Goal: Information Seeking & Learning: Learn about a topic

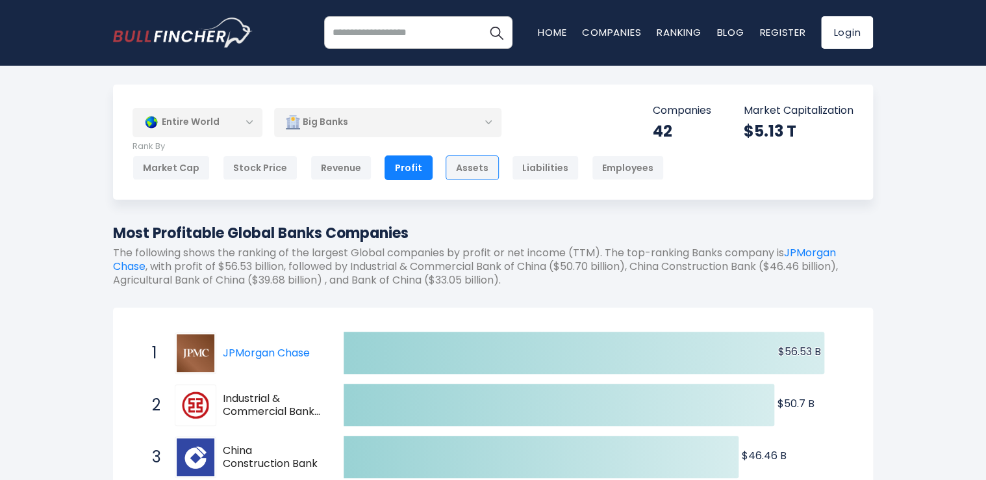
click at [468, 165] on div "Assets" at bounding box center [472, 167] width 53 height 25
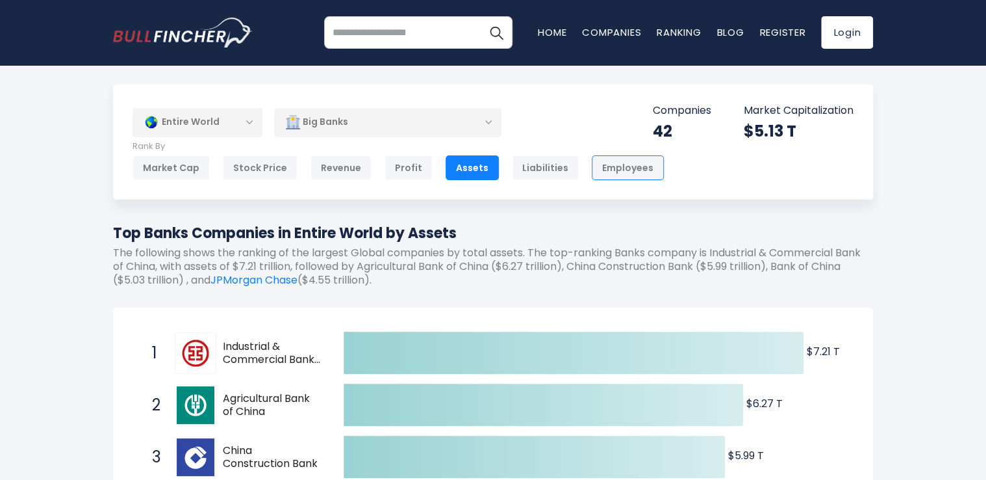
click at [603, 174] on div "Employees" at bounding box center [628, 167] width 72 height 25
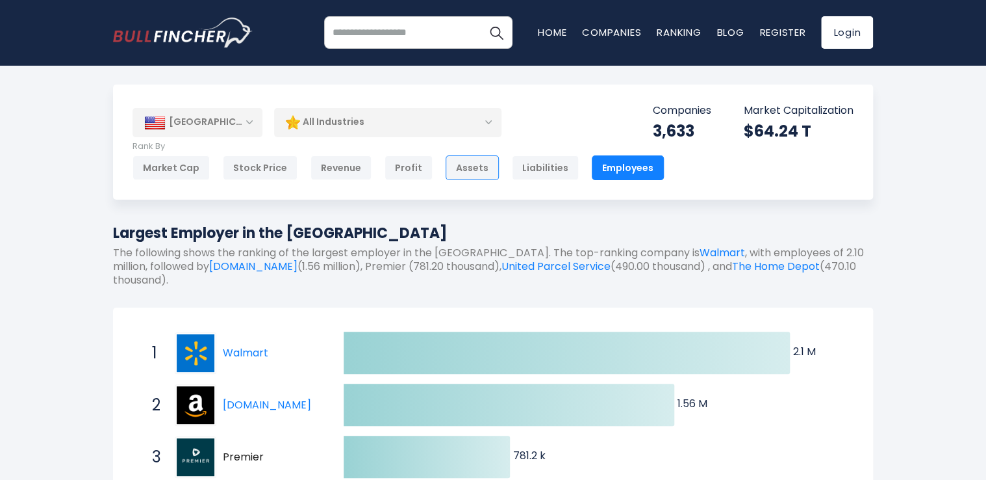
click at [457, 170] on div "Assets" at bounding box center [472, 167] width 53 height 25
